Goal: Task Accomplishment & Management: Manage account settings

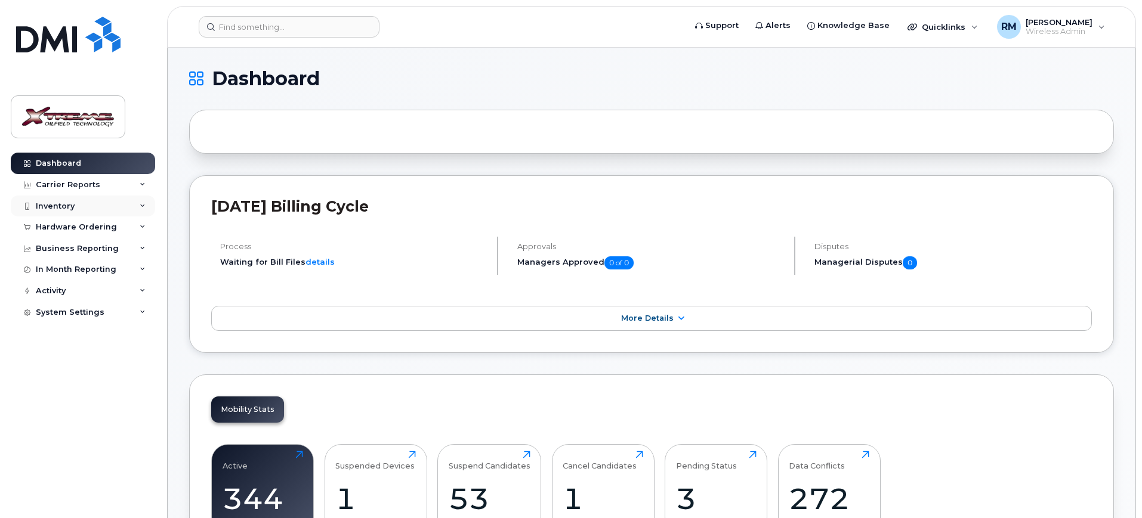
click at [90, 205] on div "Inventory" at bounding box center [83, 206] width 144 height 21
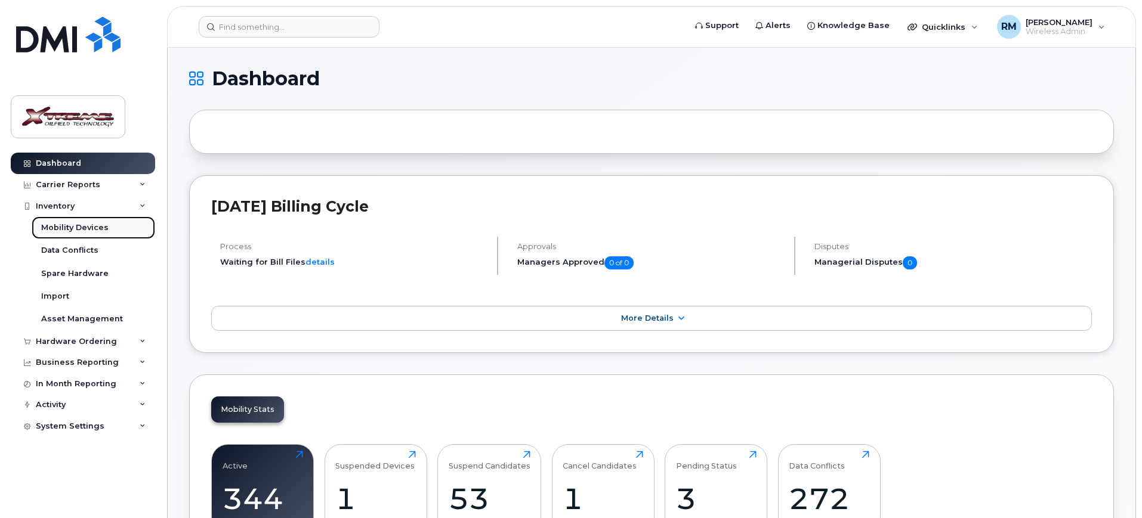
click at [79, 231] on div "Mobility Devices" at bounding box center [74, 227] width 67 height 11
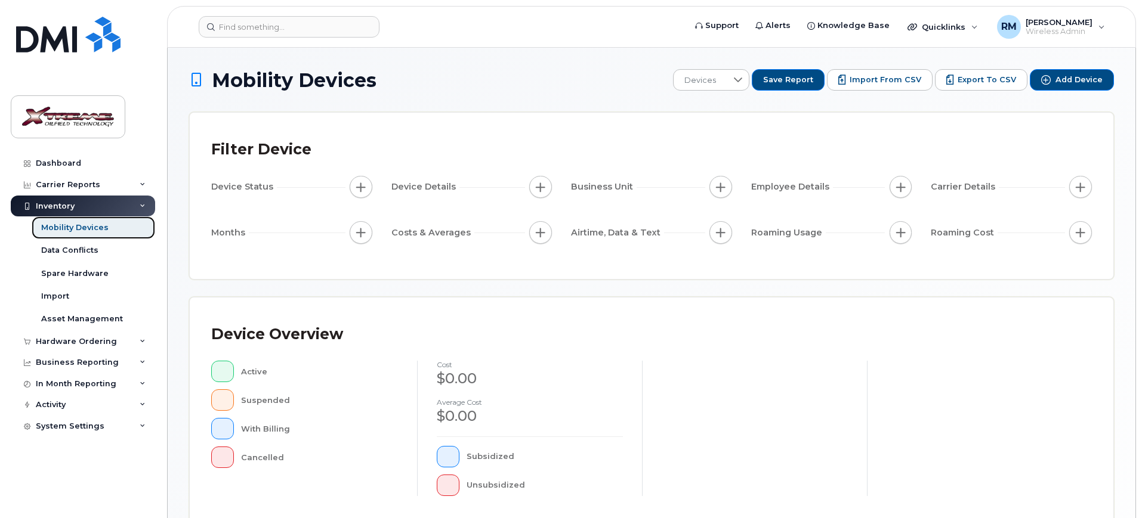
scroll to position [302, 0]
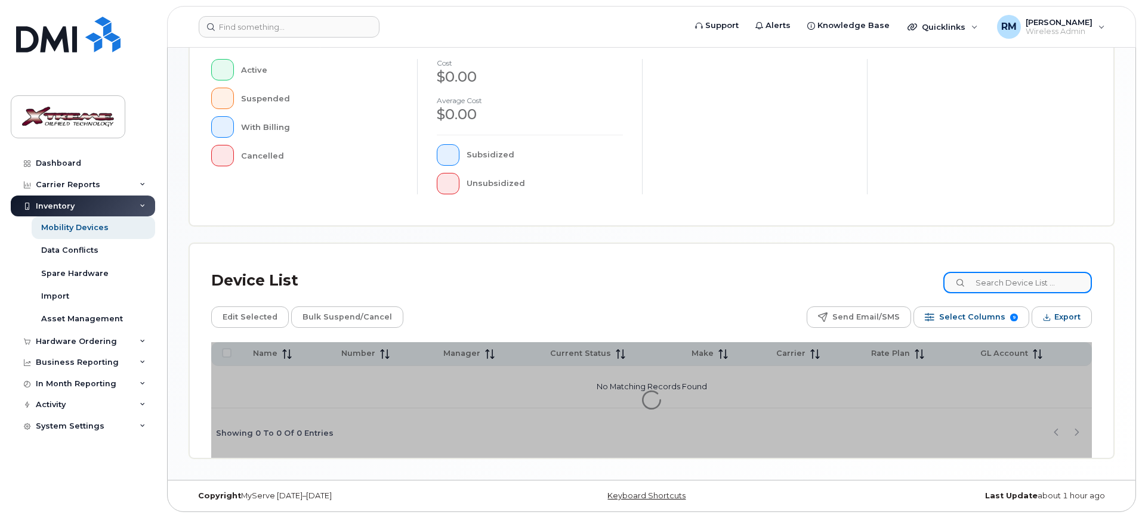
click at [1017, 277] on input at bounding box center [1017, 282] width 149 height 21
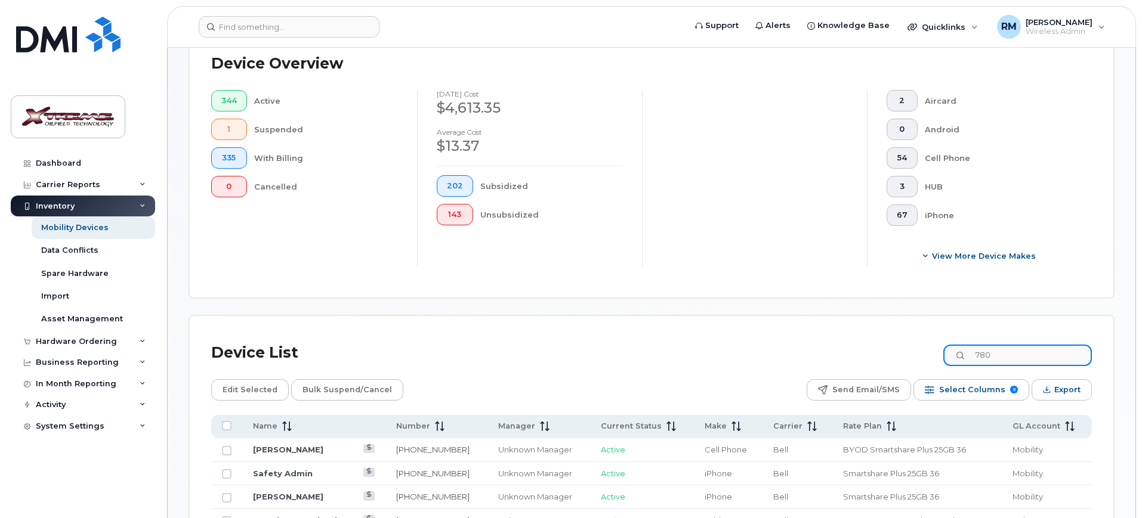
scroll to position [323, 0]
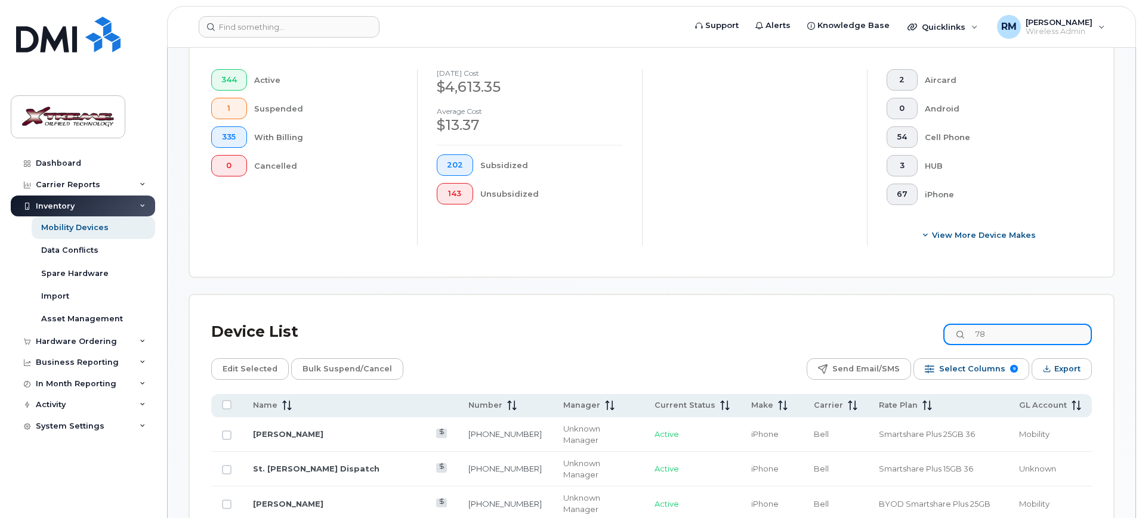
type input "7"
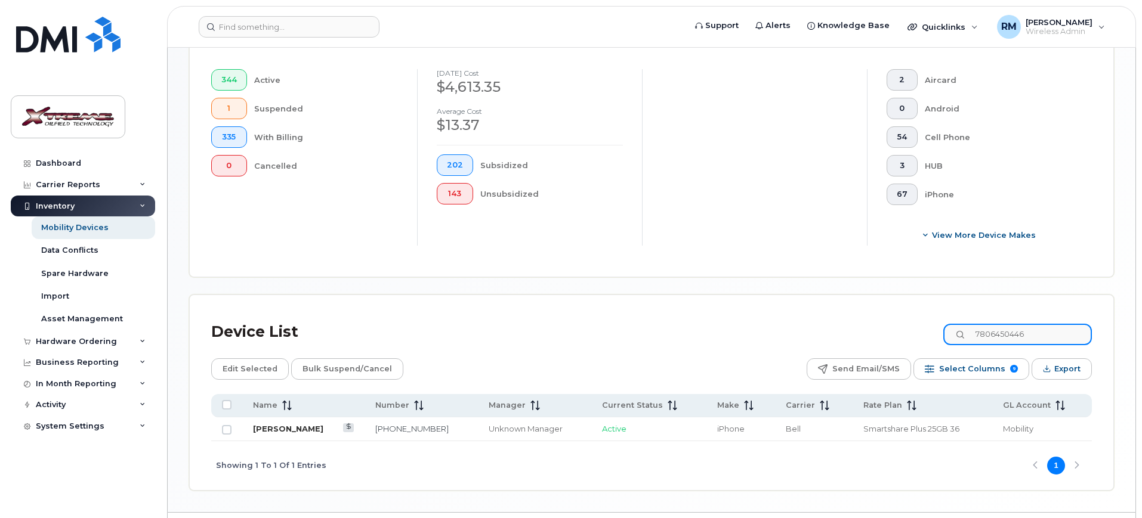
type input "7806450446"
click at [310, 424] on link "[PERSON_NAME]" at bounding box center [288, 429] width 70 height 10
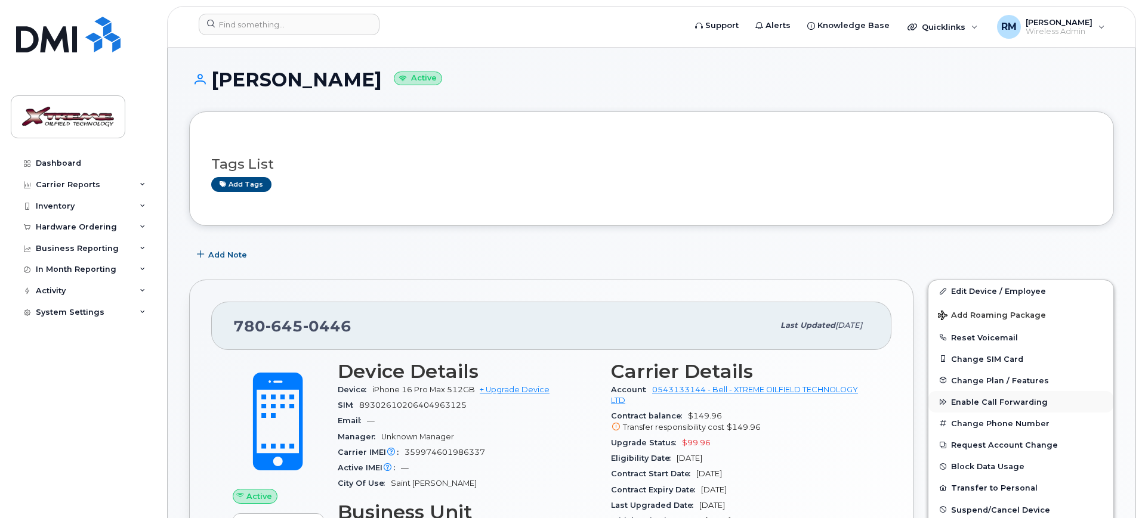
click at [992, 401] on span "Enable Call Forwarding" at bounding box center [999, 402] width 97 height 9
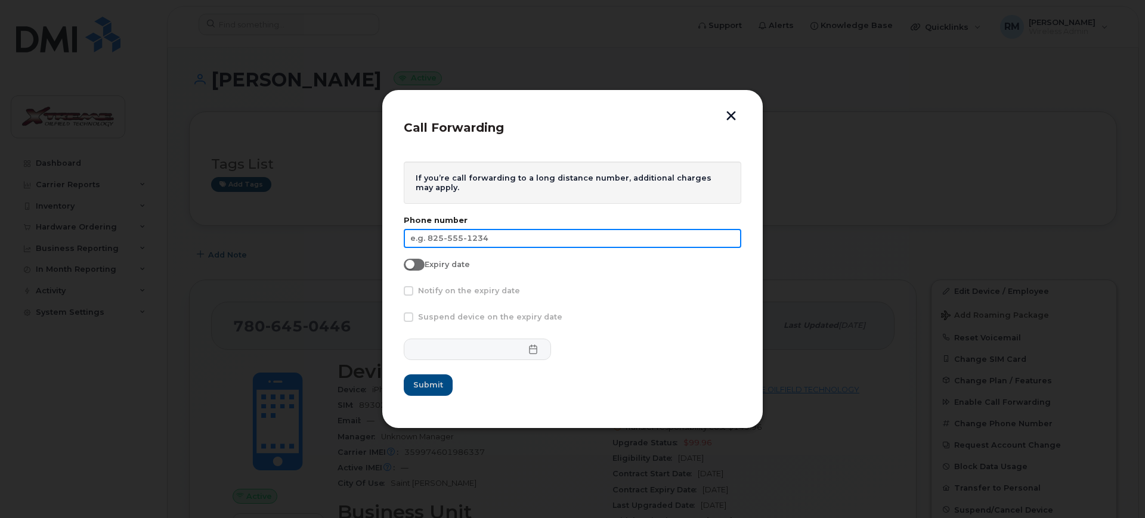
click at [475, 231] on input "text" at bounding box center [573, 238] width 338 height 19
type input "780-227-6246"
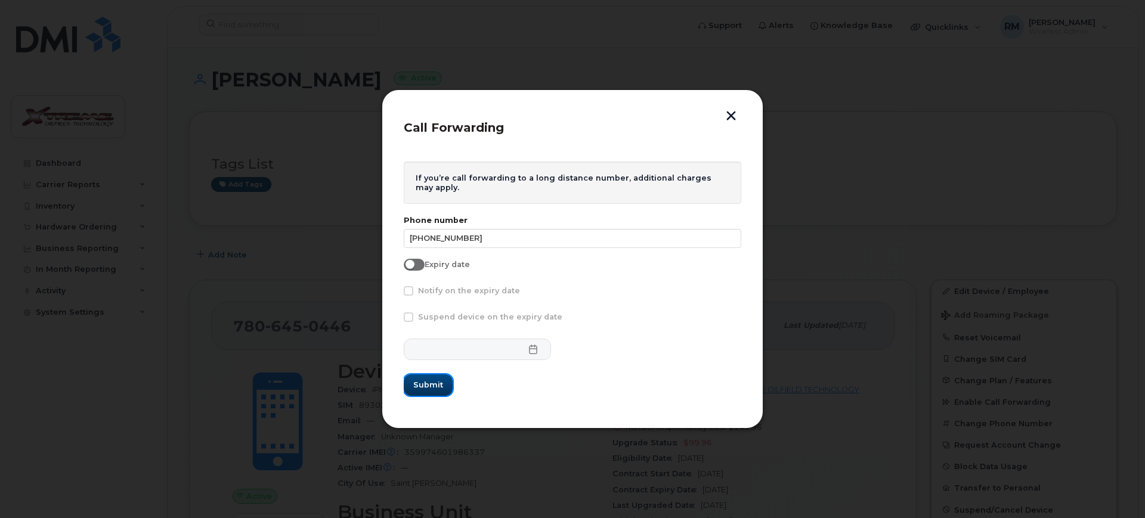
click at [422, 388] on span "Submit" at bounding box center [428, 384] width 30 height 11
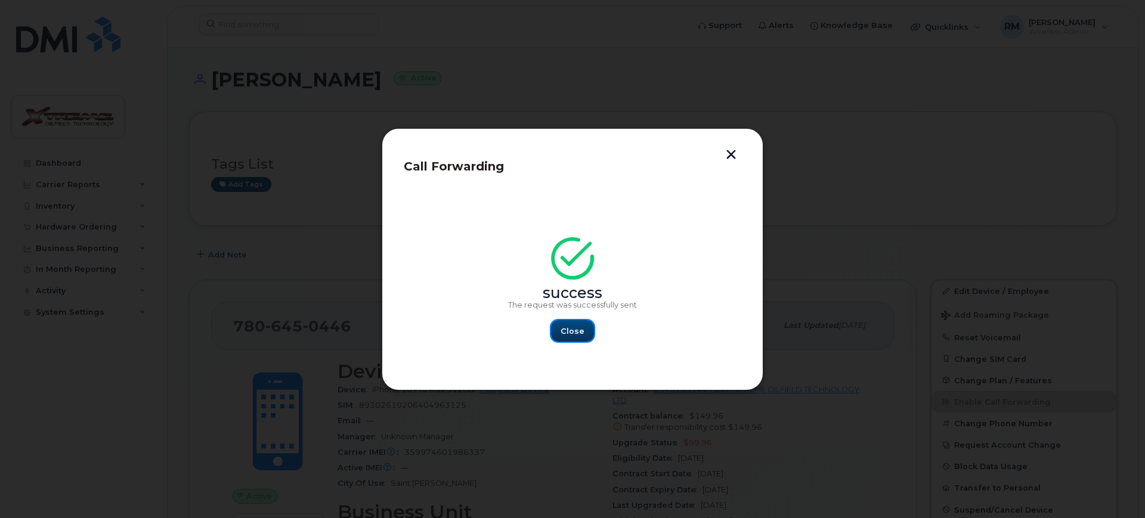
click at [583, 334] on span "Close" at bounding box center [573, 331] width 24 height 11
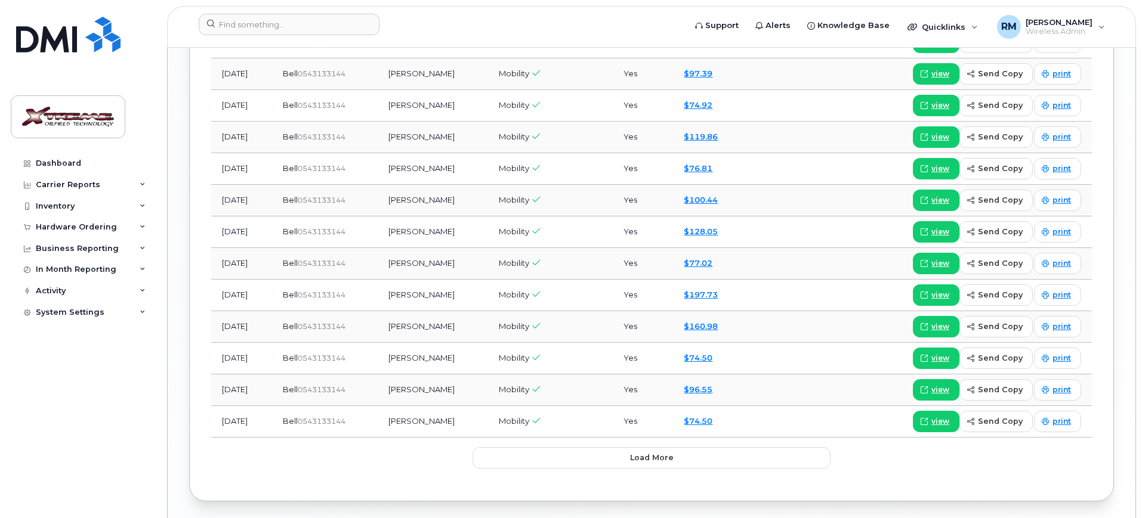
scroll to position [1442, 0]
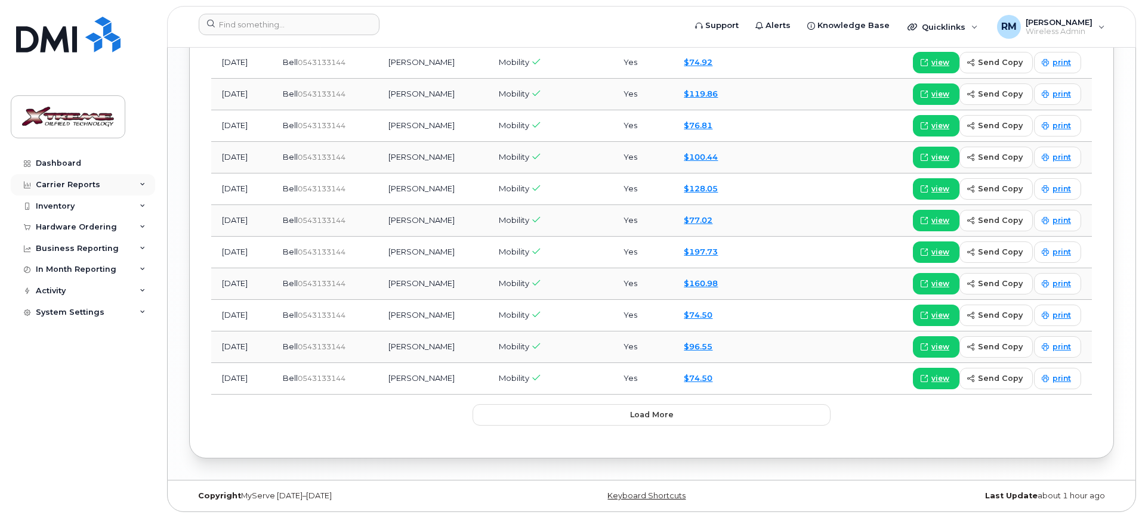
click at [96, 185] on div "Carrier Reports" at bounding box center [83, 184] width 144 height 21
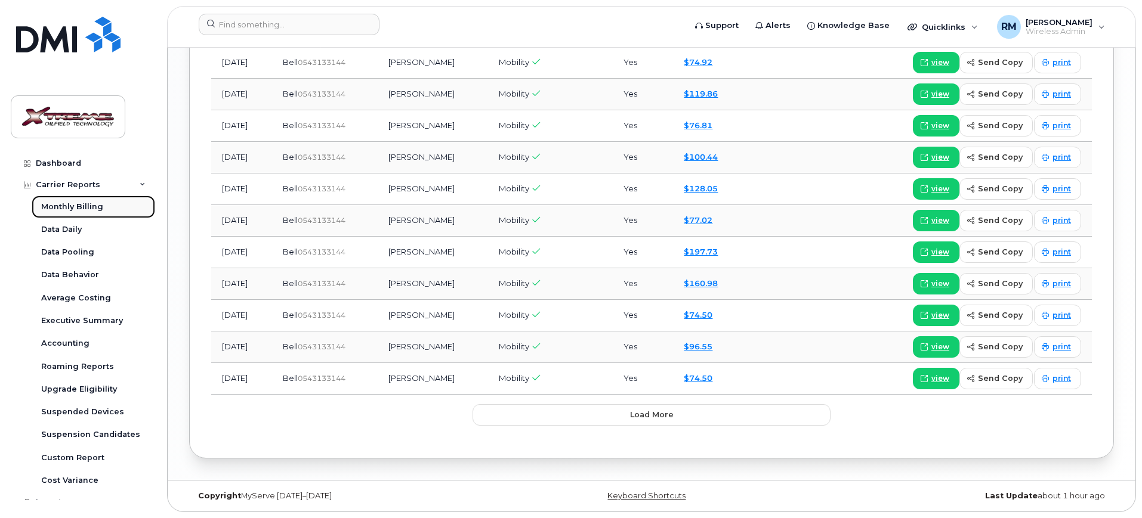
click at [89, 202] on div "Monthly Billing" at bounding box center [72, 207] width 62 height 11
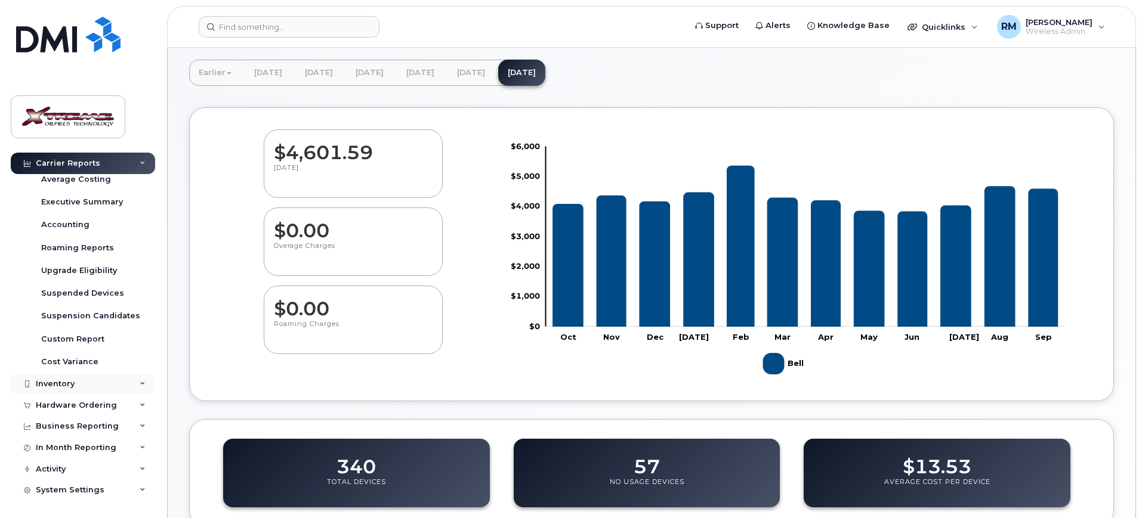
scroll to position [75, 0]
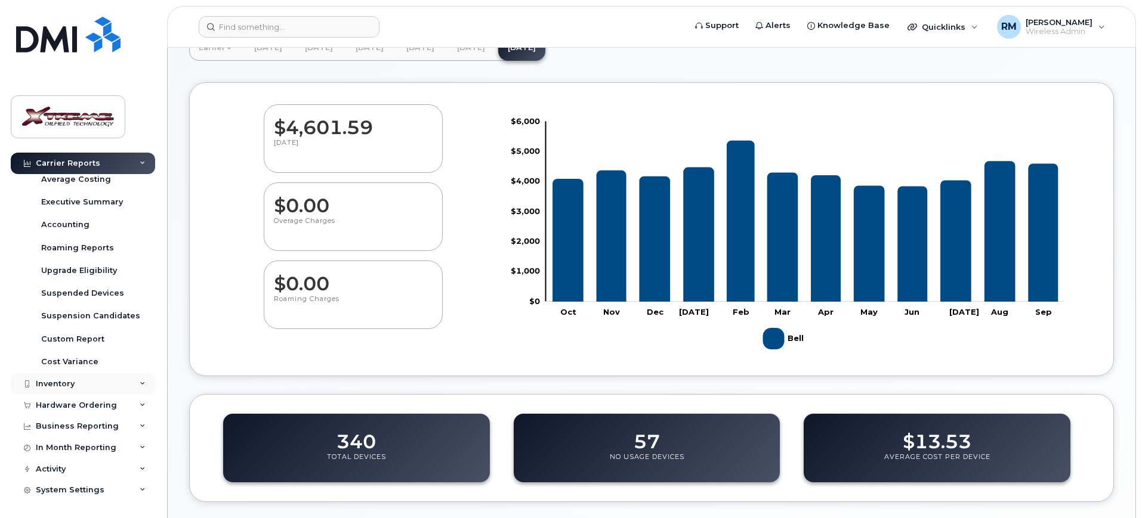
click at [55, 379] on div "Inventory" at bounding box center [55, 384] width 39 height 10
click at [93, 404] on div "Mobility Devices" at bounding box center [74, 406] width 67 height 11
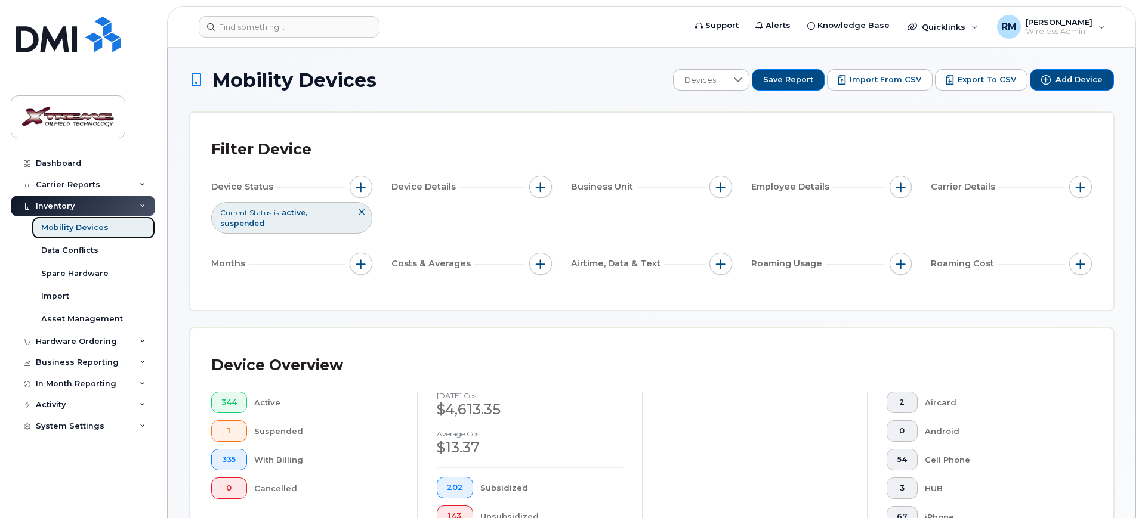
scroll to position [373, 0]
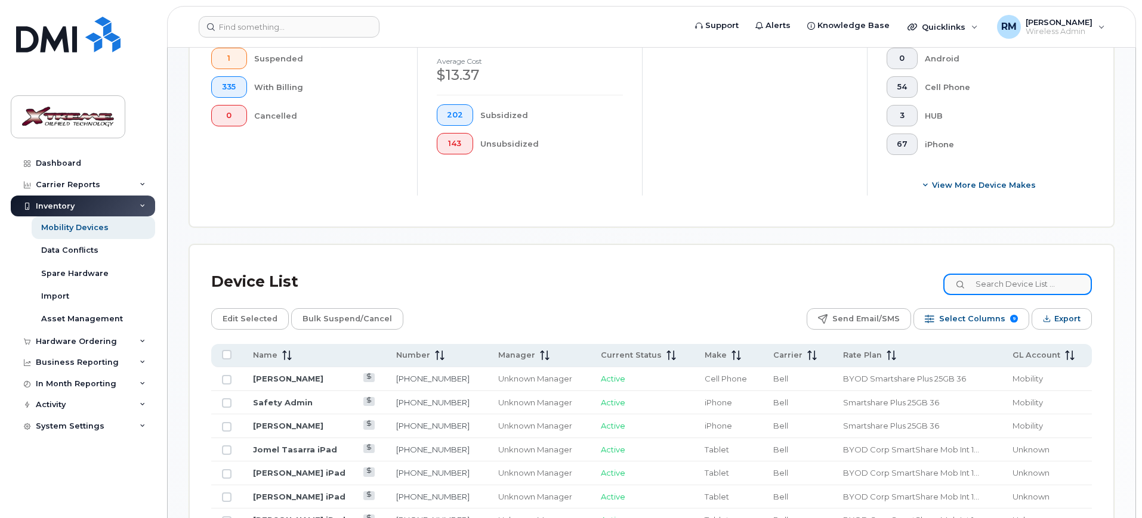
click at [1012, 274] on input at bounding box center [1017, 284] width 149 height 21
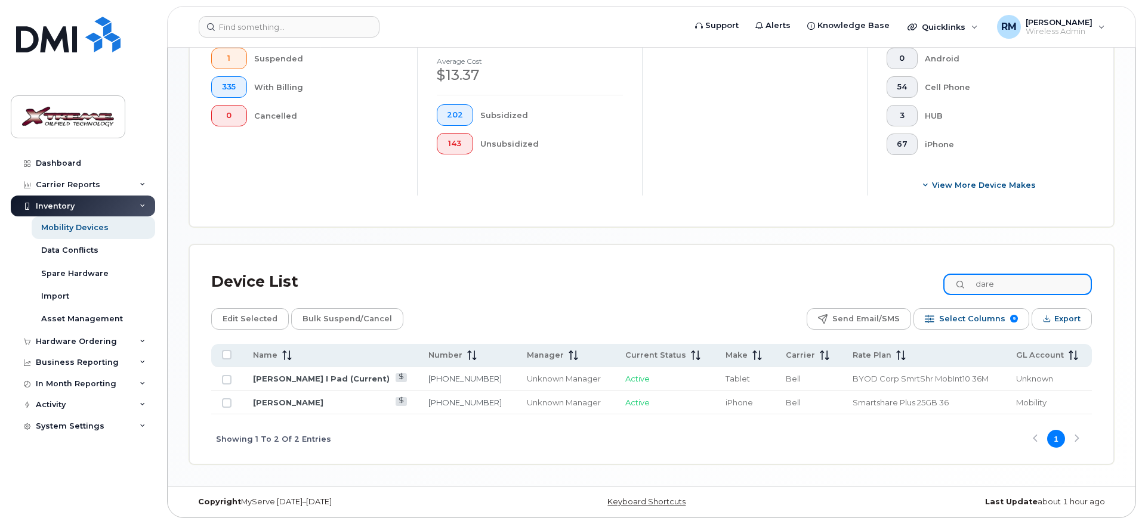
scroll to position [369, 0]
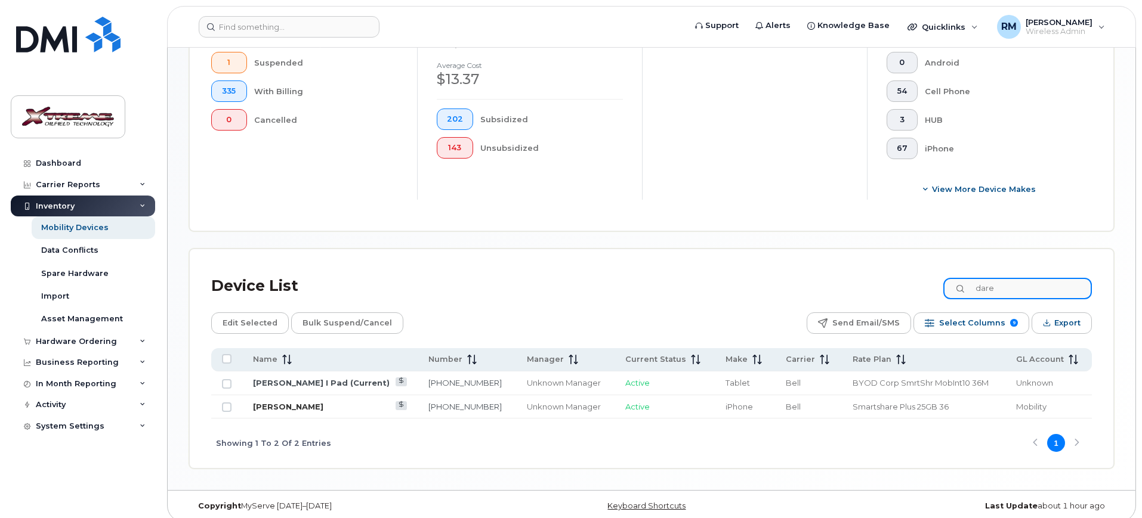
type input "dare"
click at [314, 402] on link "Darel Malcolmson" at bounding box center [288, 407] width 70 height 10
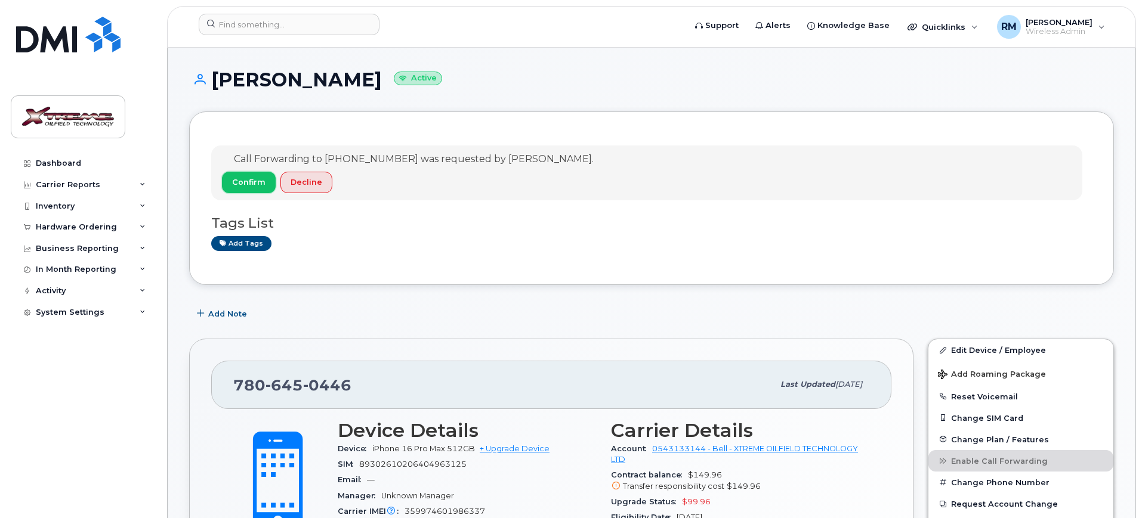
click at [249, 190] on button "Confirm" at bounding box center [249, 182] width 54 height 21
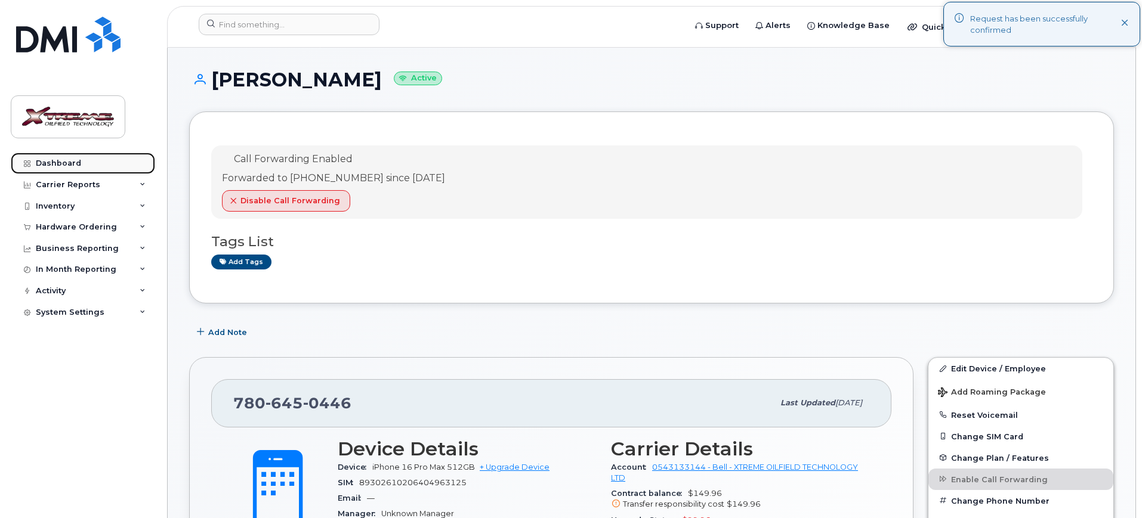
click at [63, 165] on div "Dashboard" at bounding box center [58, 164] width 45 height 10
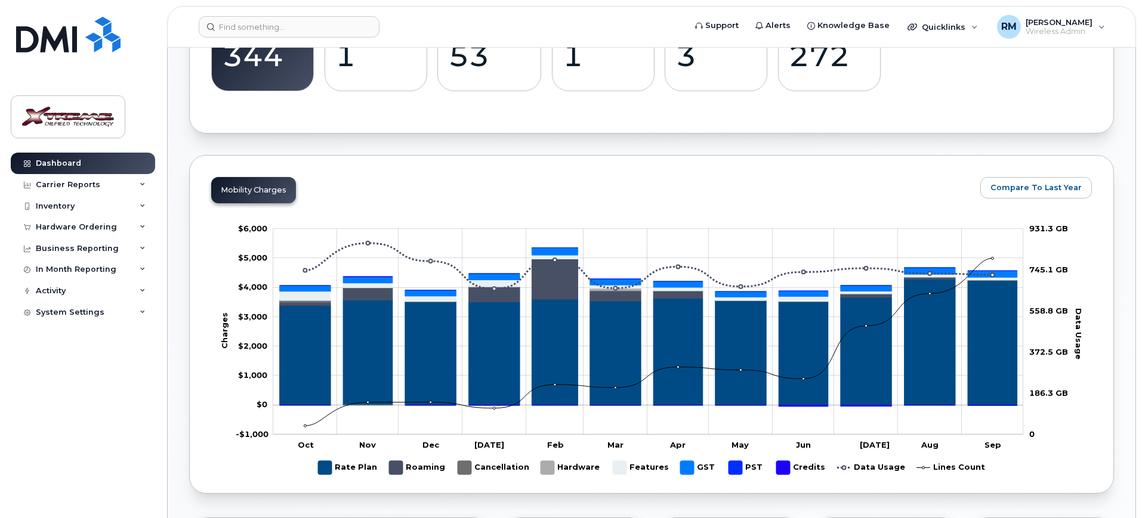
scroll to position [447, 0]
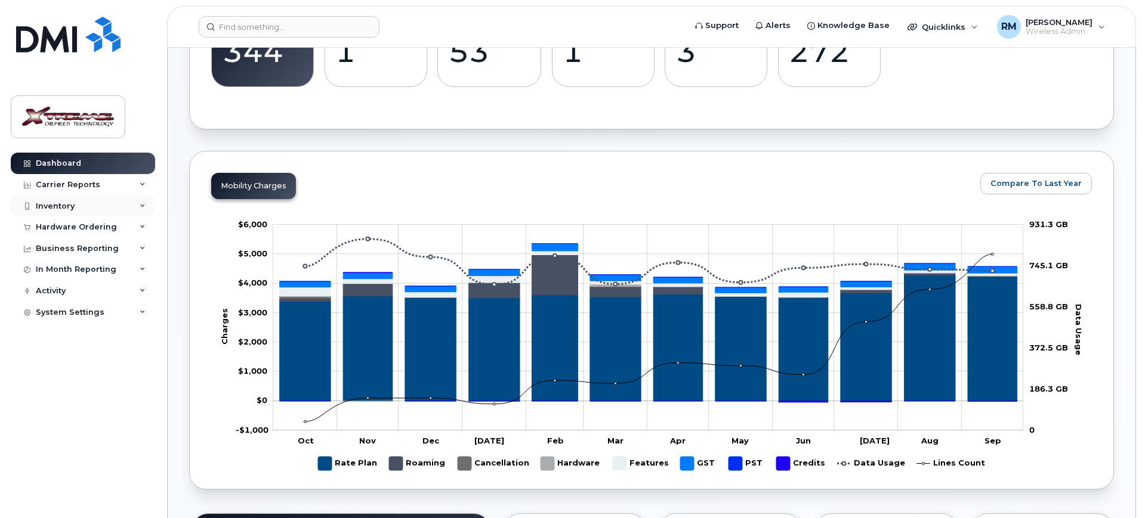
click at [50, 205] on div "Inventory" at bounding box center [55, 207] width 39 height 10
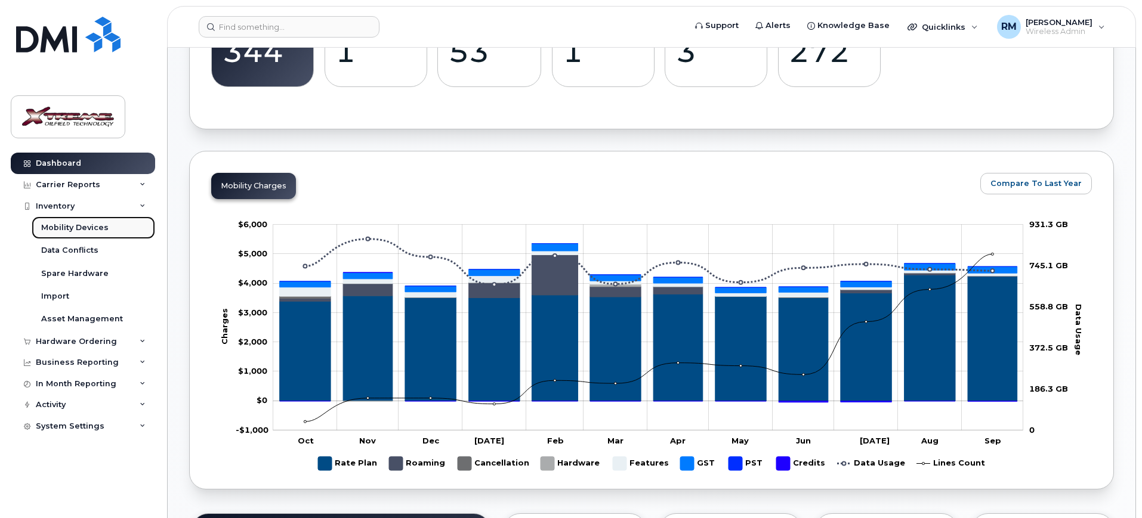
click at [48, 226] on div "Mobility Devices" at bounding box center [74, 227] width 67 height 11
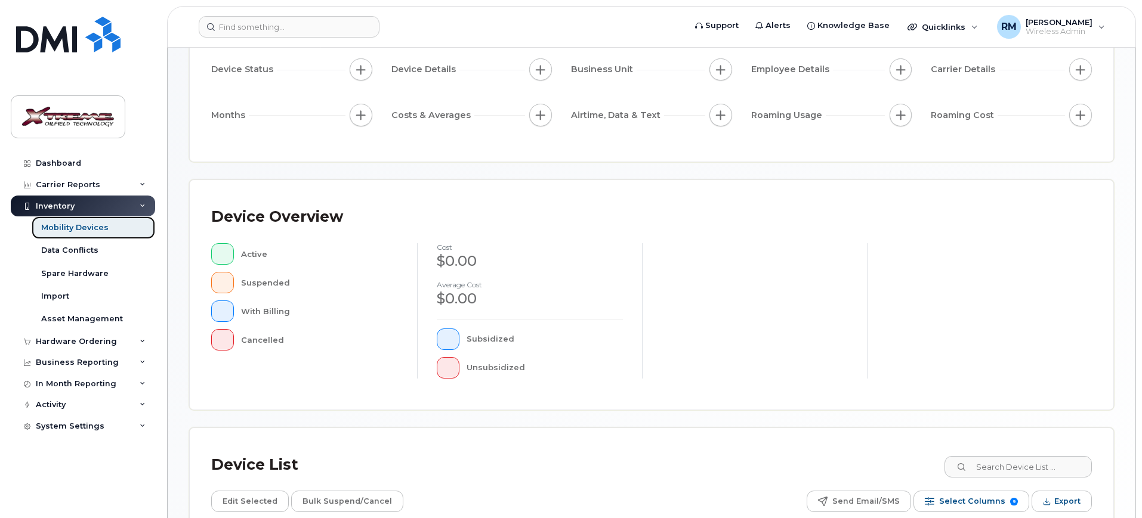
scroll to position [224, 0]
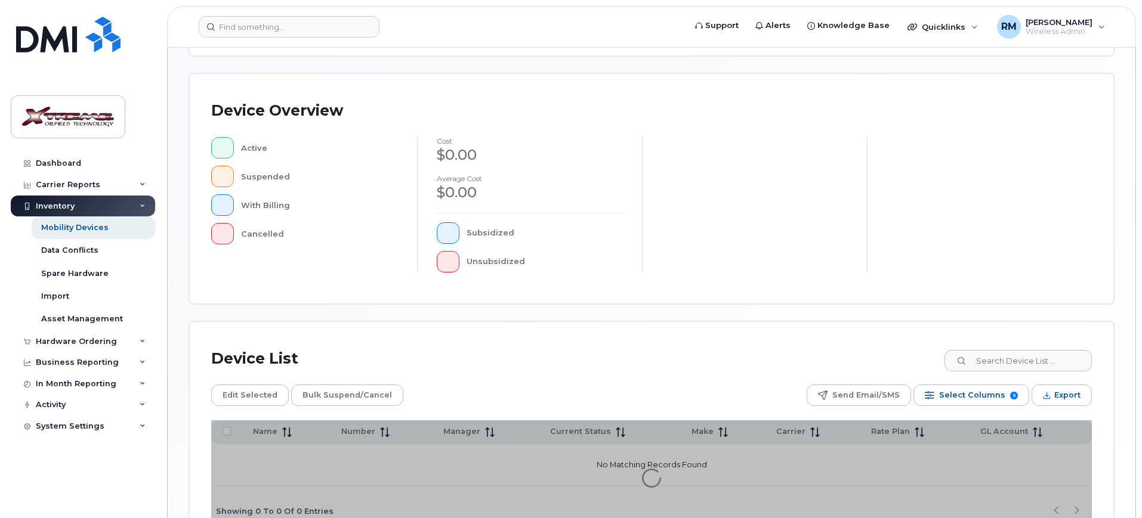
click at [1022, 363] on div "Device List Edit Selected Bulk Suspend/Cancel Send Email/SMS Select Columns 9 F…" at bounding box center [651, 429] width 923 height 214
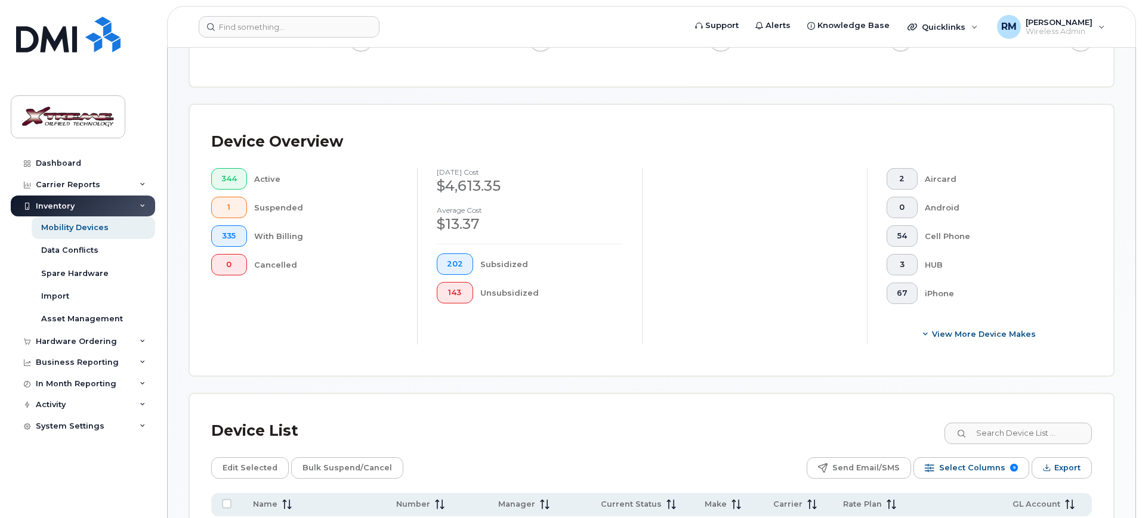
scroll to position [245, 0]
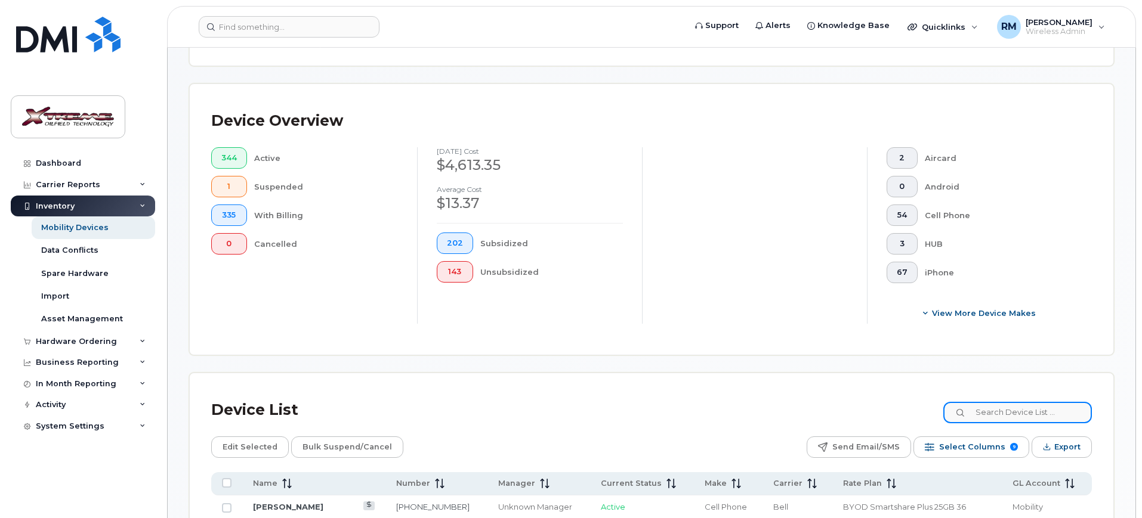
click at [1018, 402] on input at bounding box center [1017, 412] width 149 height 21
type input "darel"
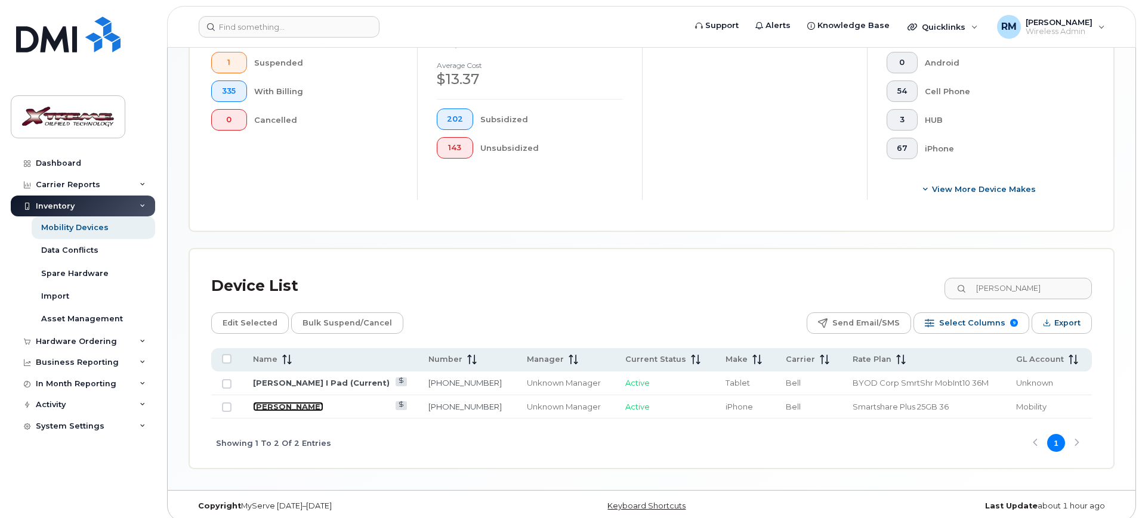
click at [305, 402] on link "Darel Malcolmson" at bounding box center [288, 407] width 70 height 10
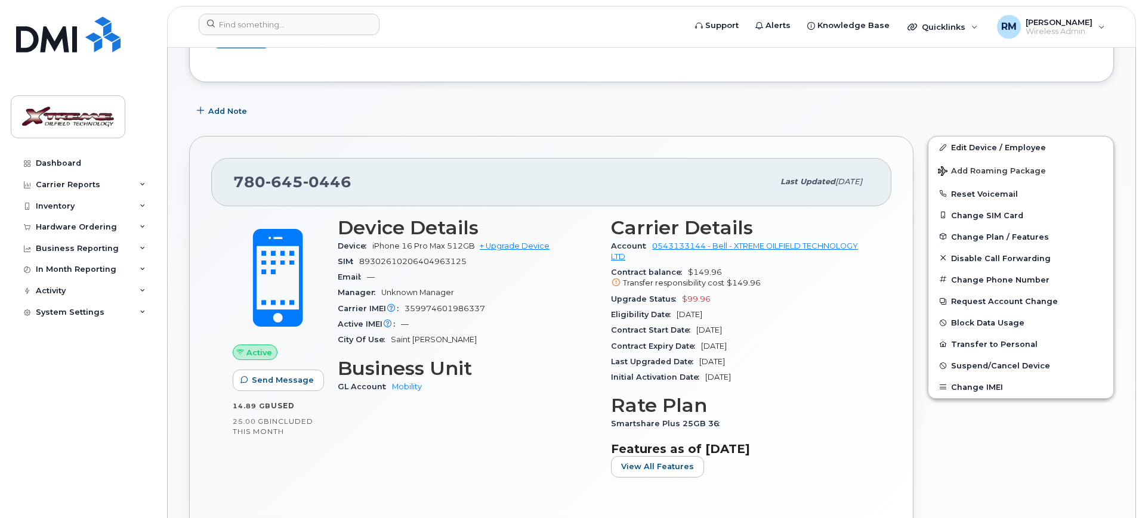
scroll to position [224, 0]
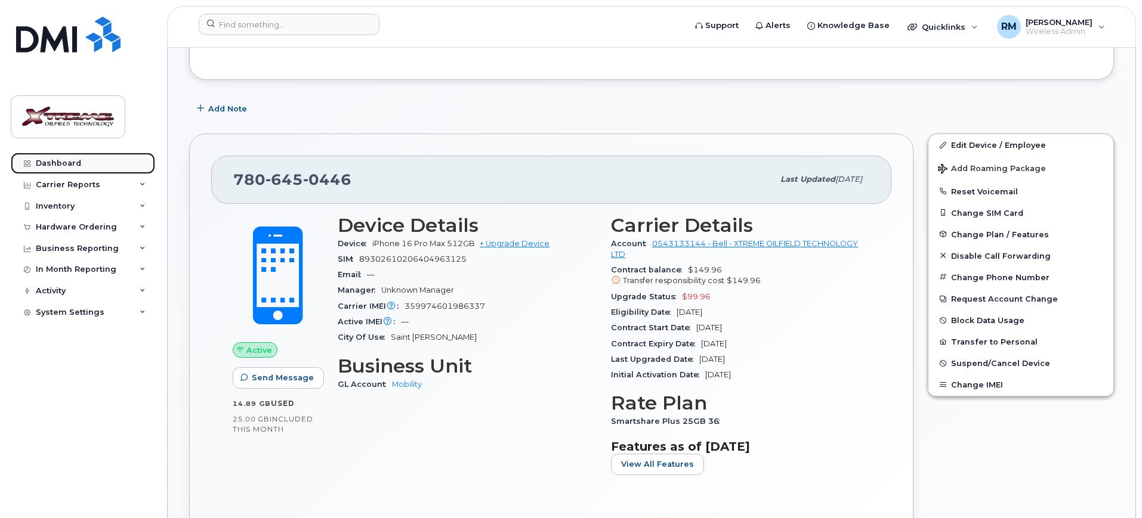
click at [54, 163] on div "Dashboard" at bounding box center [58, 164] width 45 height 10
